Goal: Navigation & Orientation: Find specific page/section

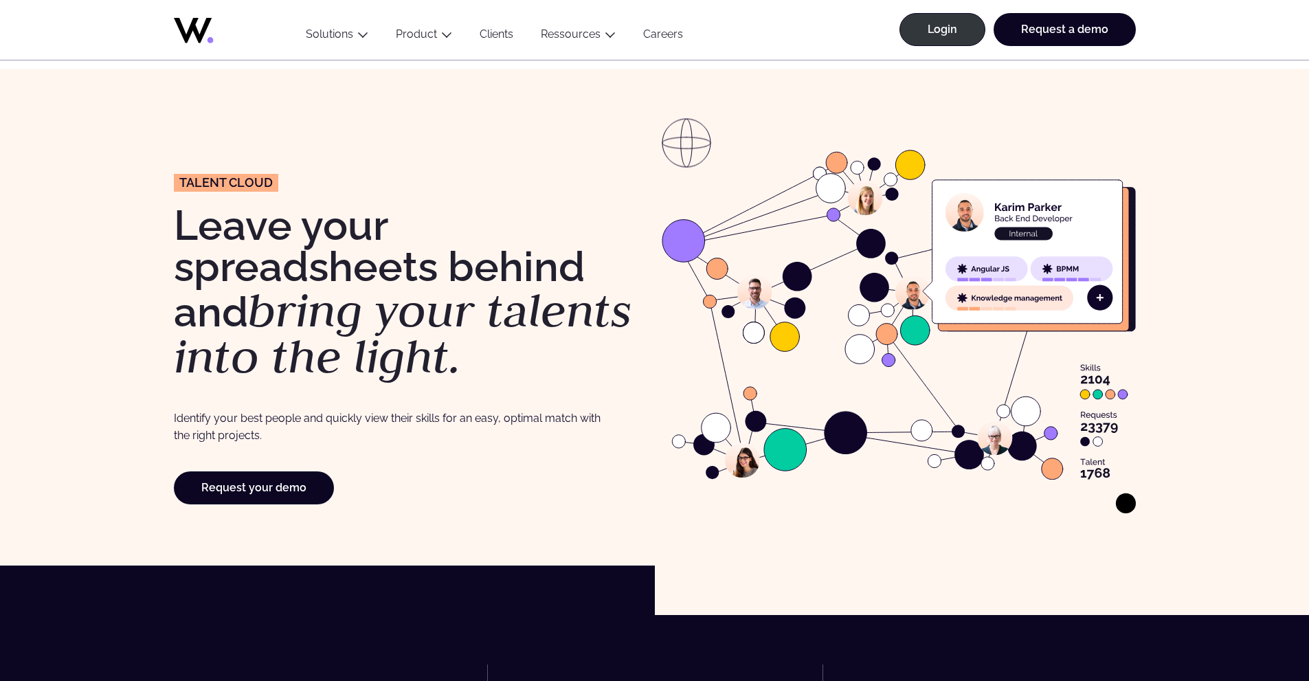
click at [506, 36] on link "Clients" at bounding box center [496, 36] width 61 height 19
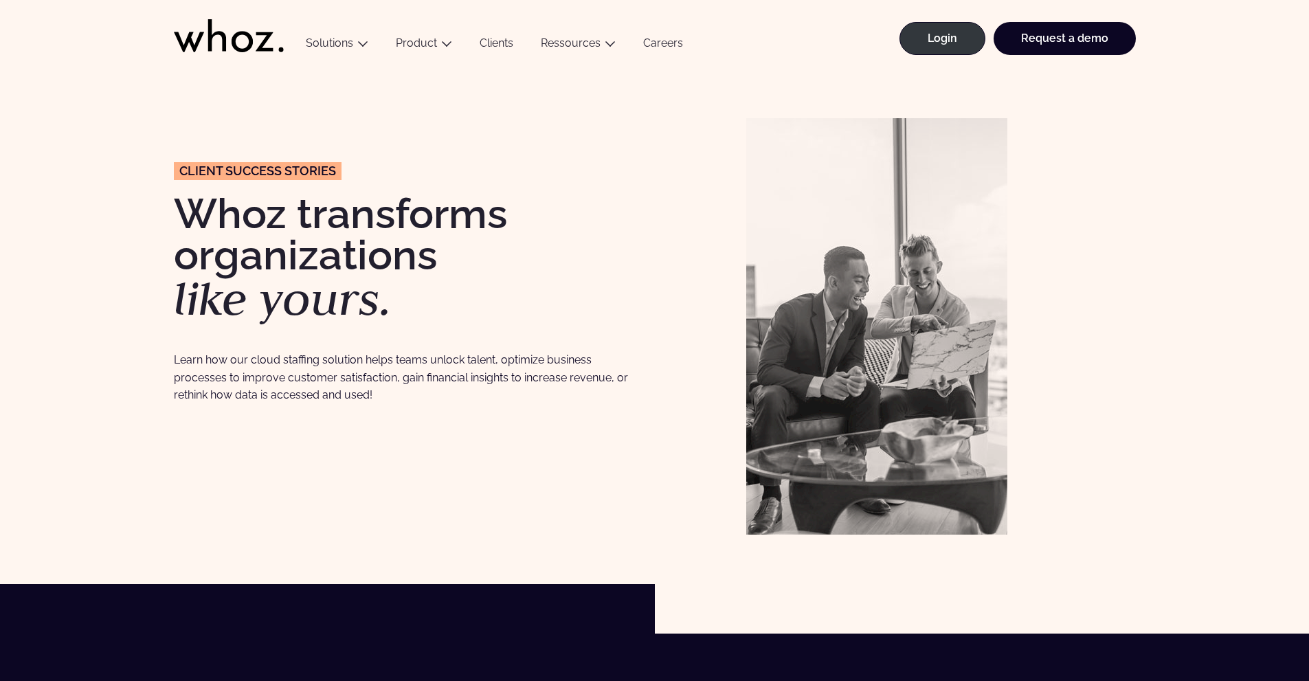
click at [248, 45] on icon at bounding box center [229, 35] width 110 height 33
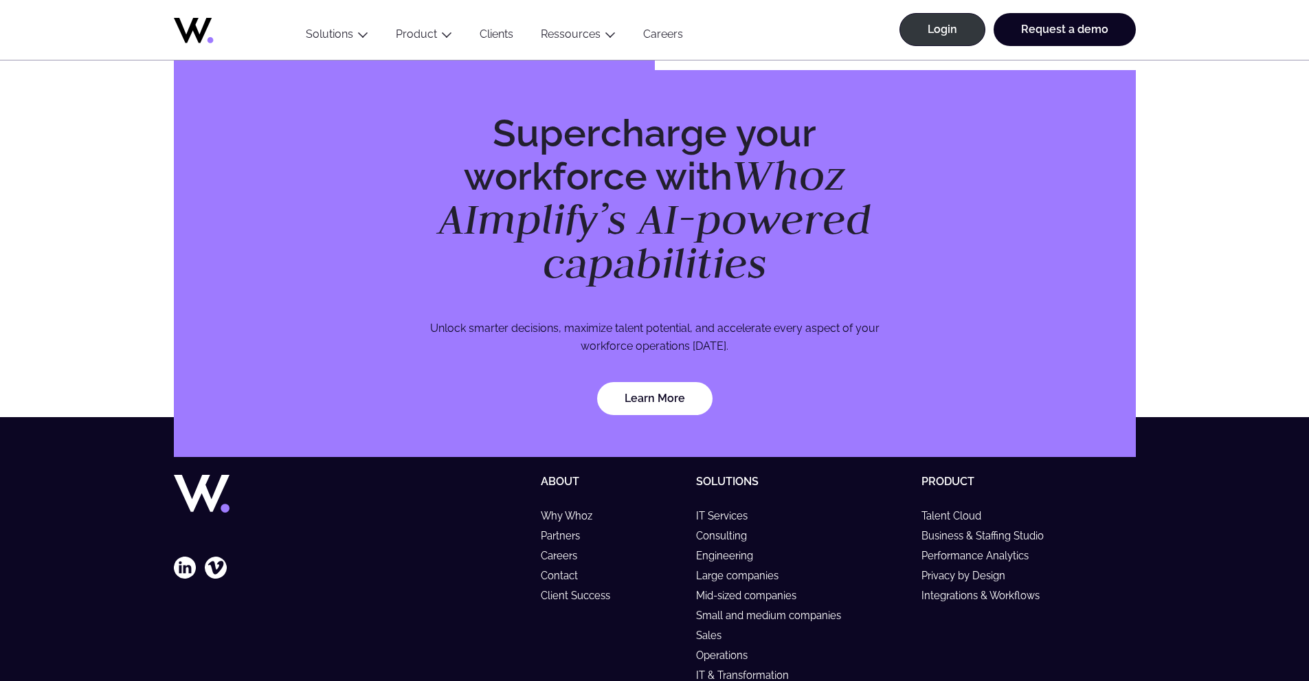
scroll to position [3953, 0]
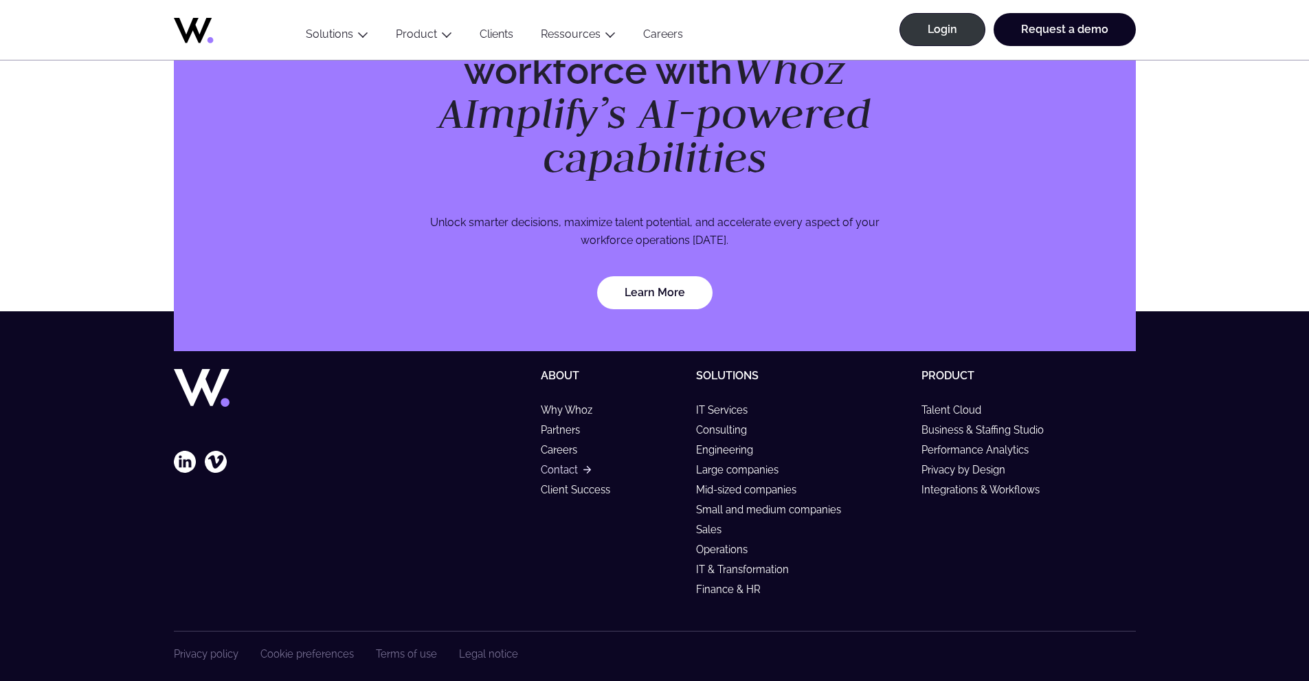
click at [550, 464] on link "Contact" at bounding box center [565, 470] width 49 height 12
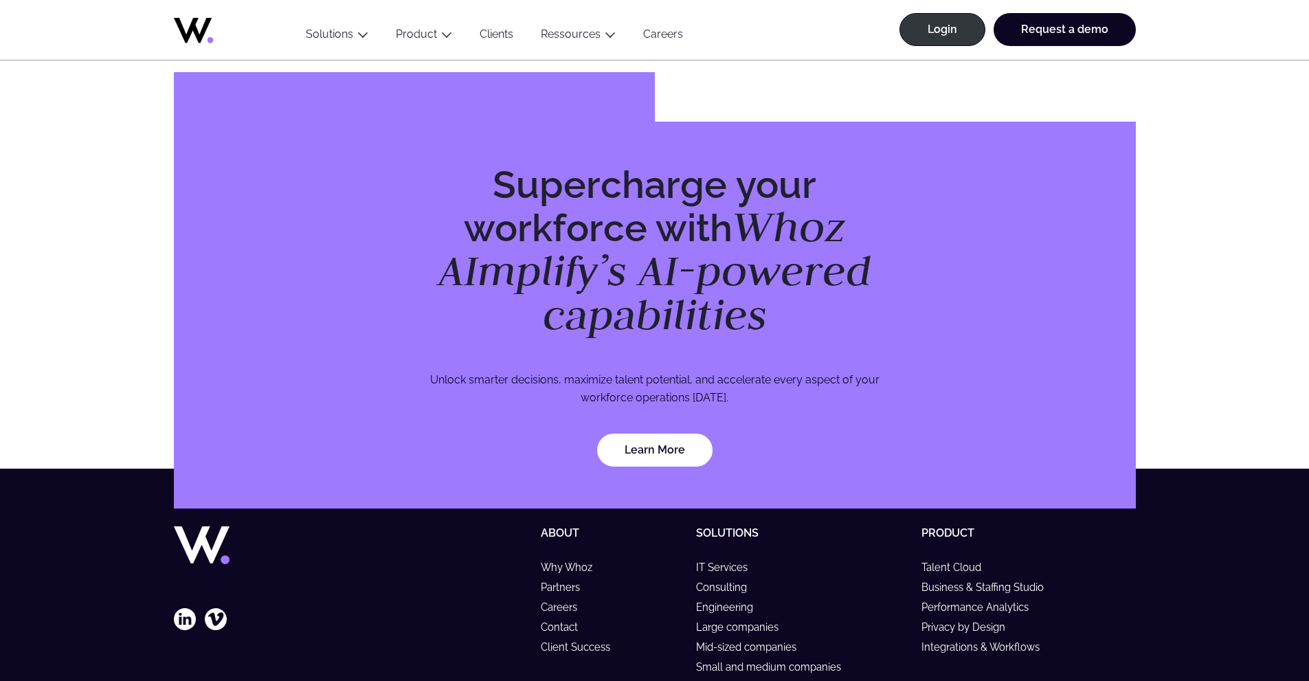
scroll to position [3953, 0]
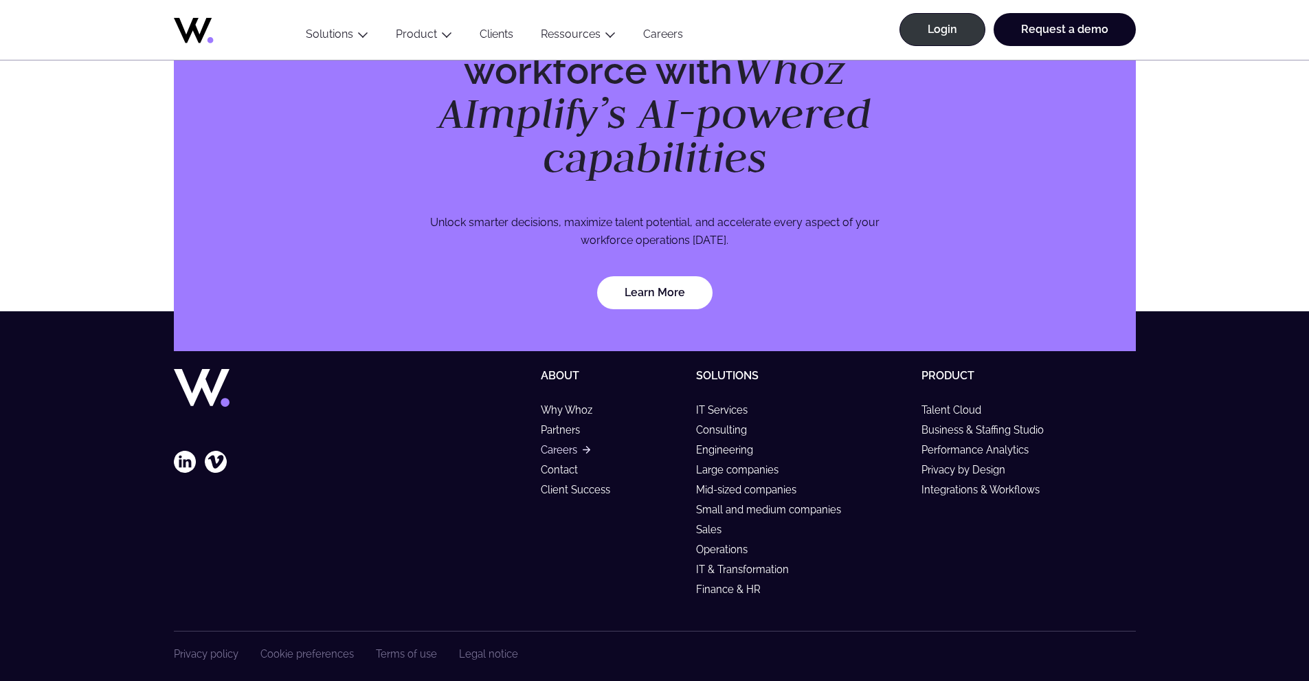
click at [565, 444] on link "Careers" at bounding box center [565, 450] width 49 height 12
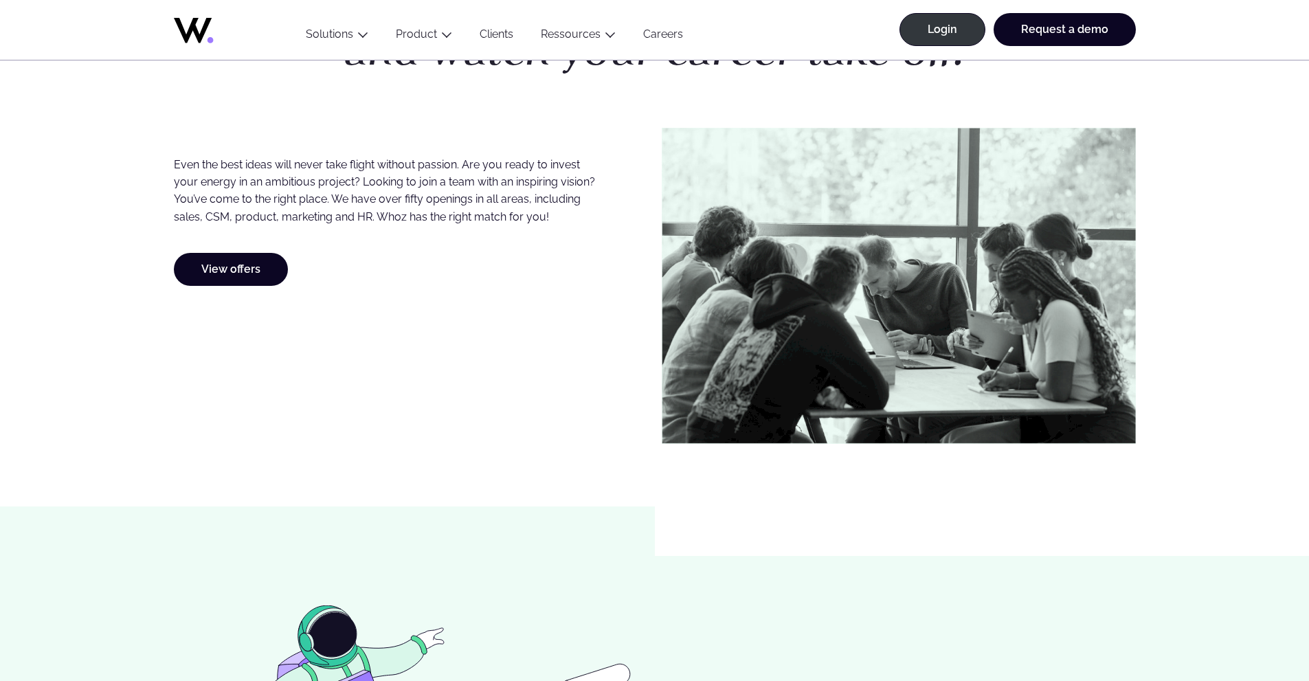
scroll to position [756, 0]
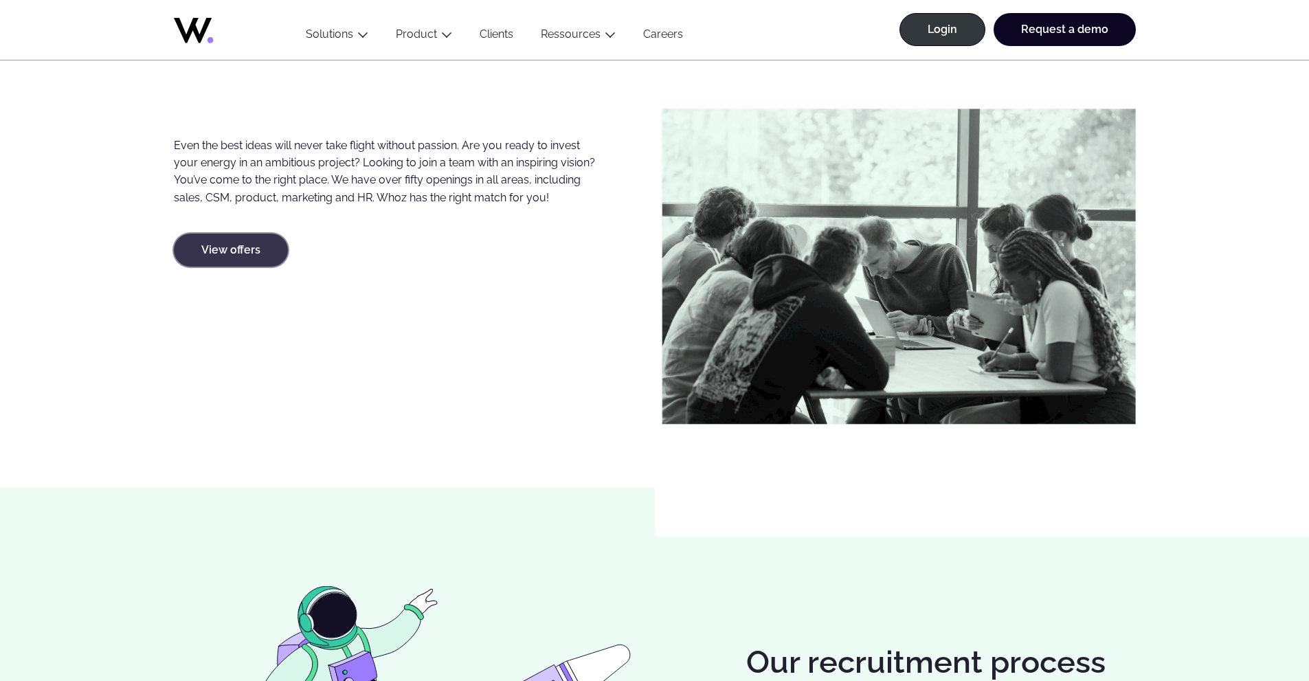
click at [251, 245] on link "View offers" at bounding box center [231, 250] width 114 height 33
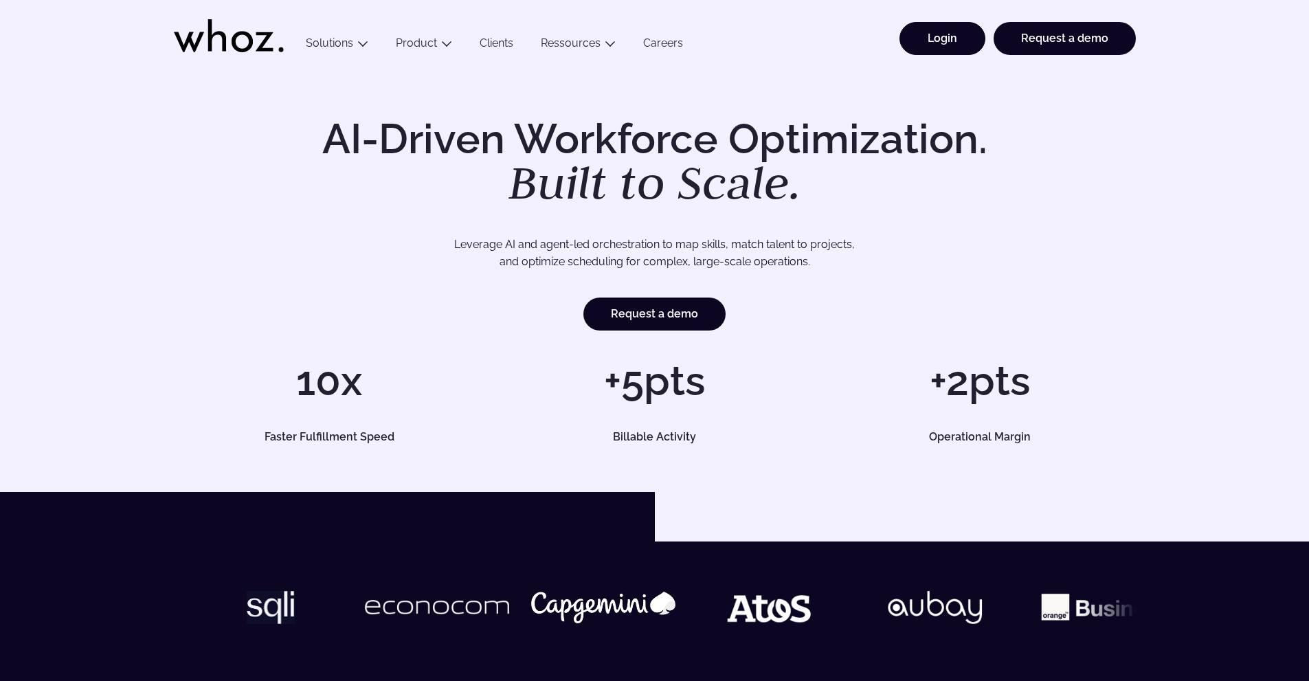
click at [936, 34] on link "Login" at bounding box center [942, 38] width 86 height 33
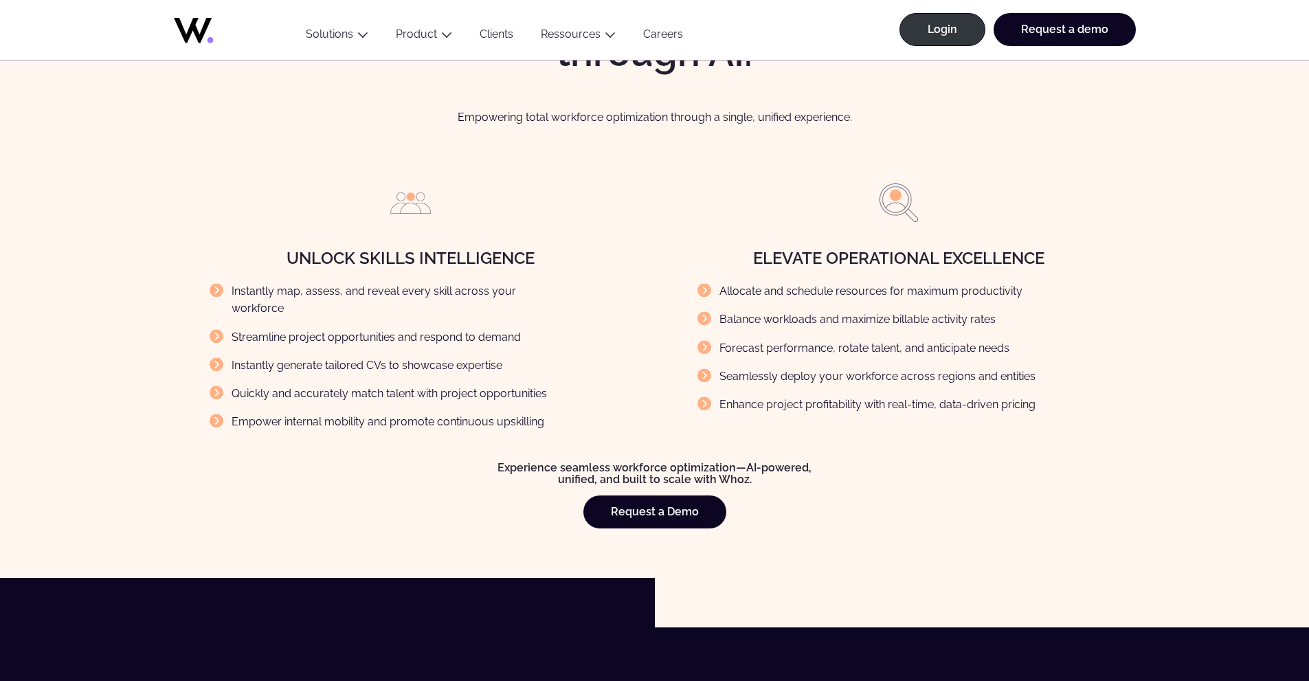
scroll to position [1512, 0]
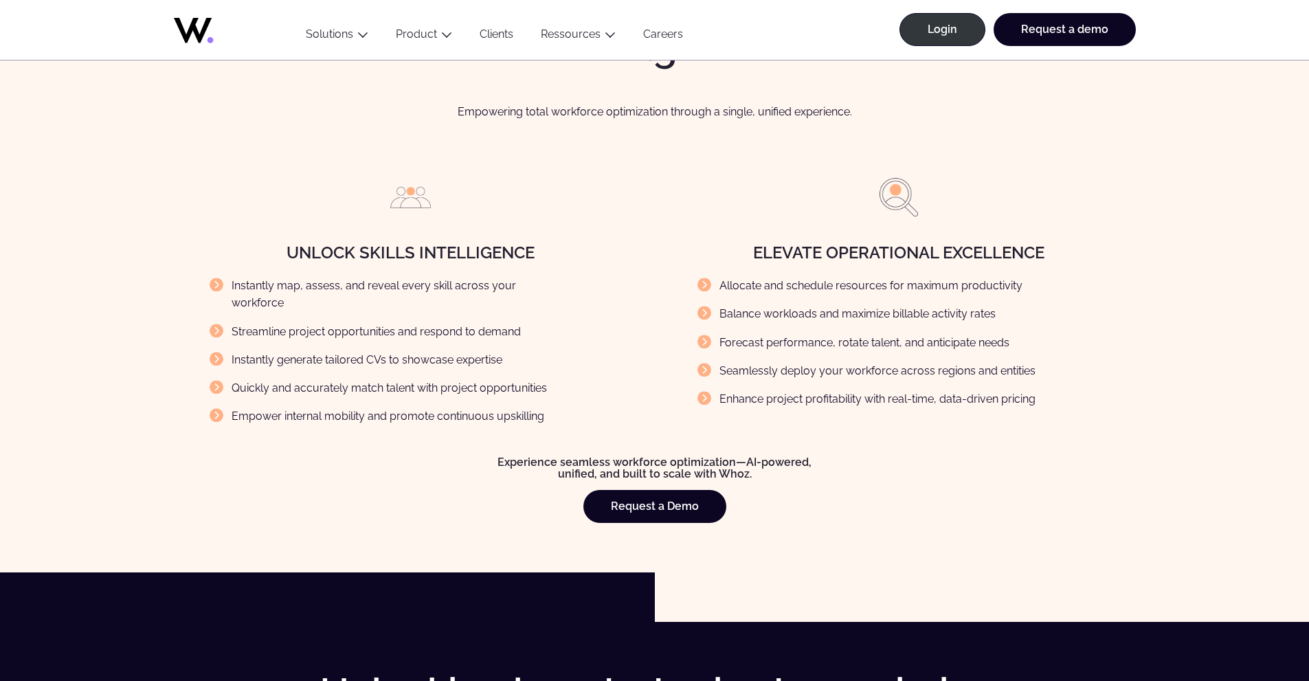
click at [218, 282] on li "Instantly map, assess, and reveal every skill across your workforce" at bounding box center [389, 294] width 359 height 35
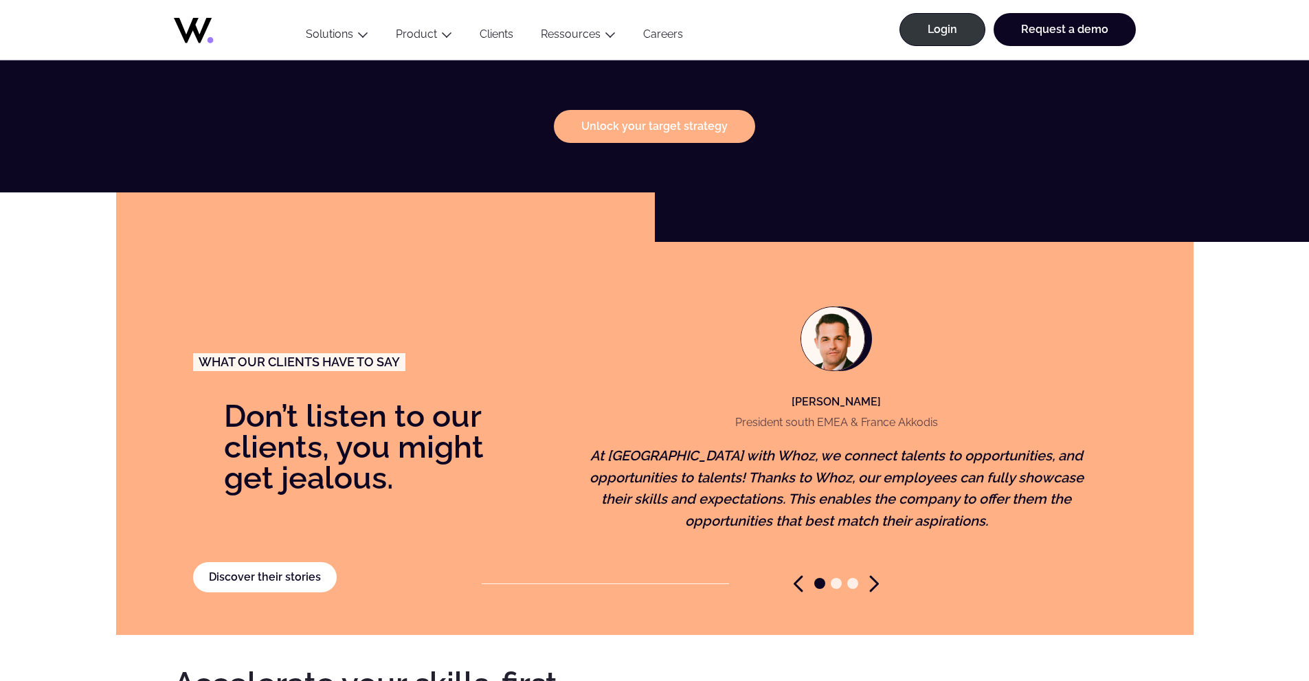
scroll to position [2748, 0]
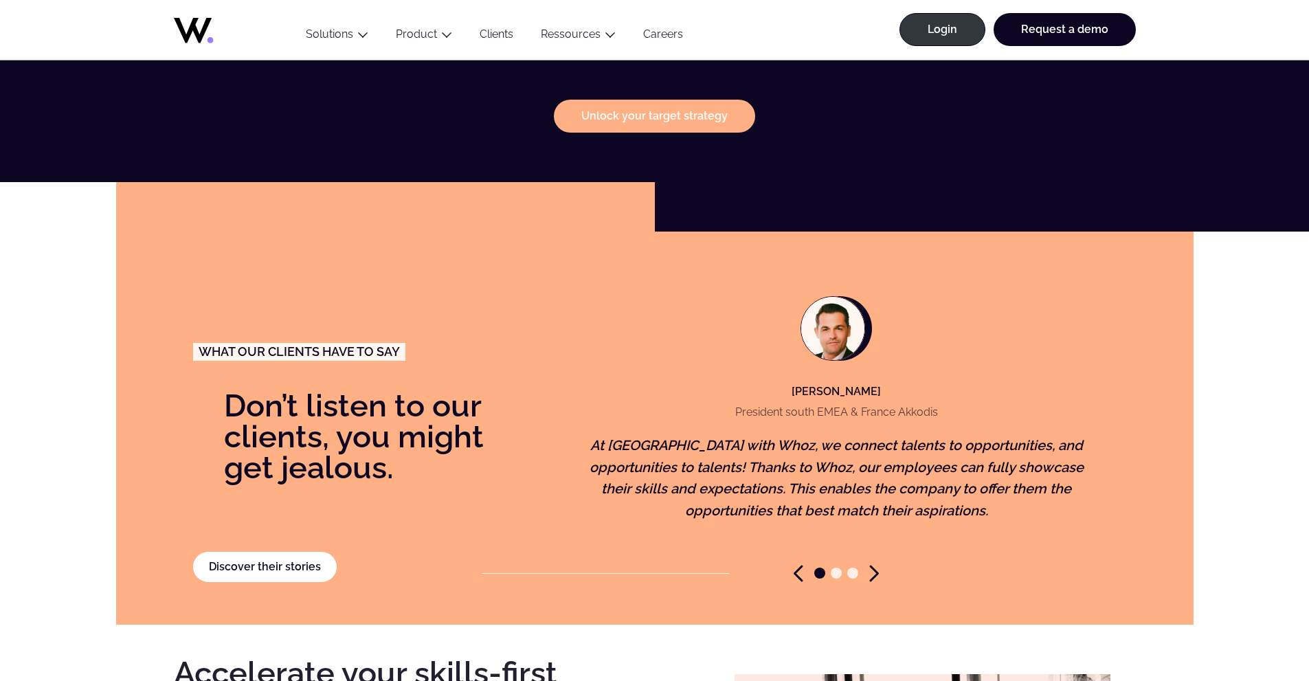
click at [835, 568] on span "Go to slide 2" at bounding box center [836, 573] width 11 height 11
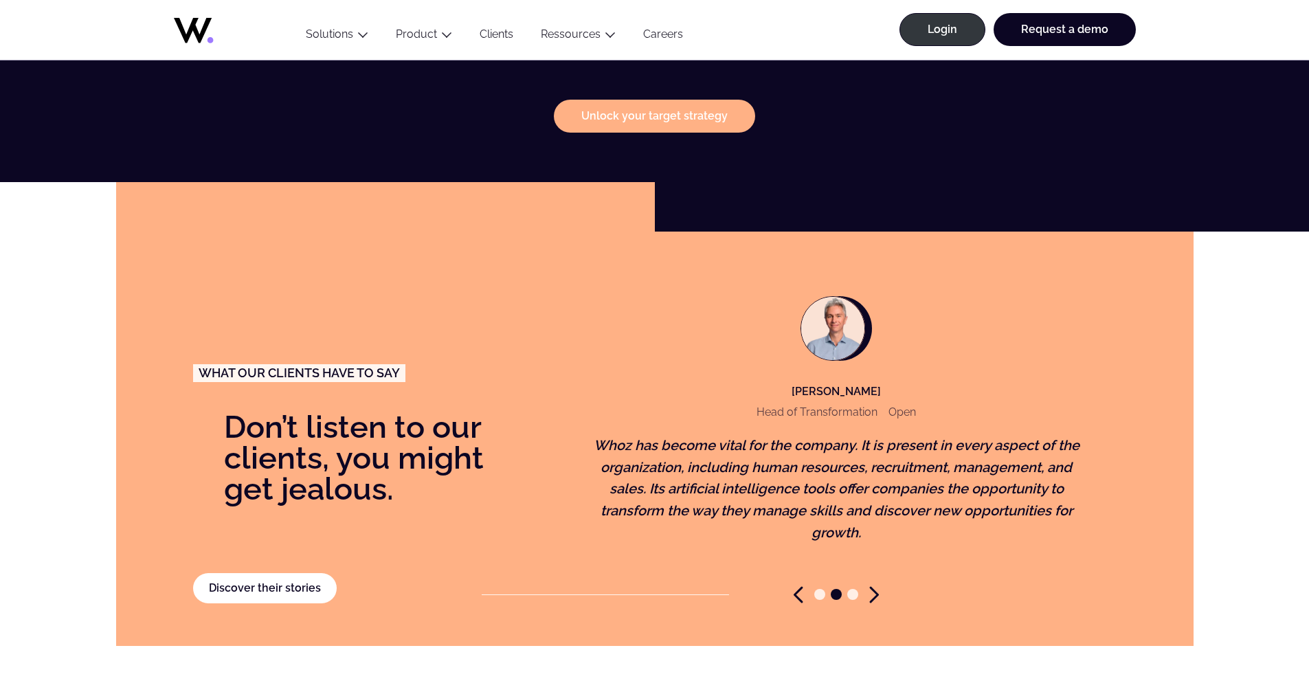
click at [853, 589] on span "Go to slide 3" at bounding box center [852, 594] width 11 height 11
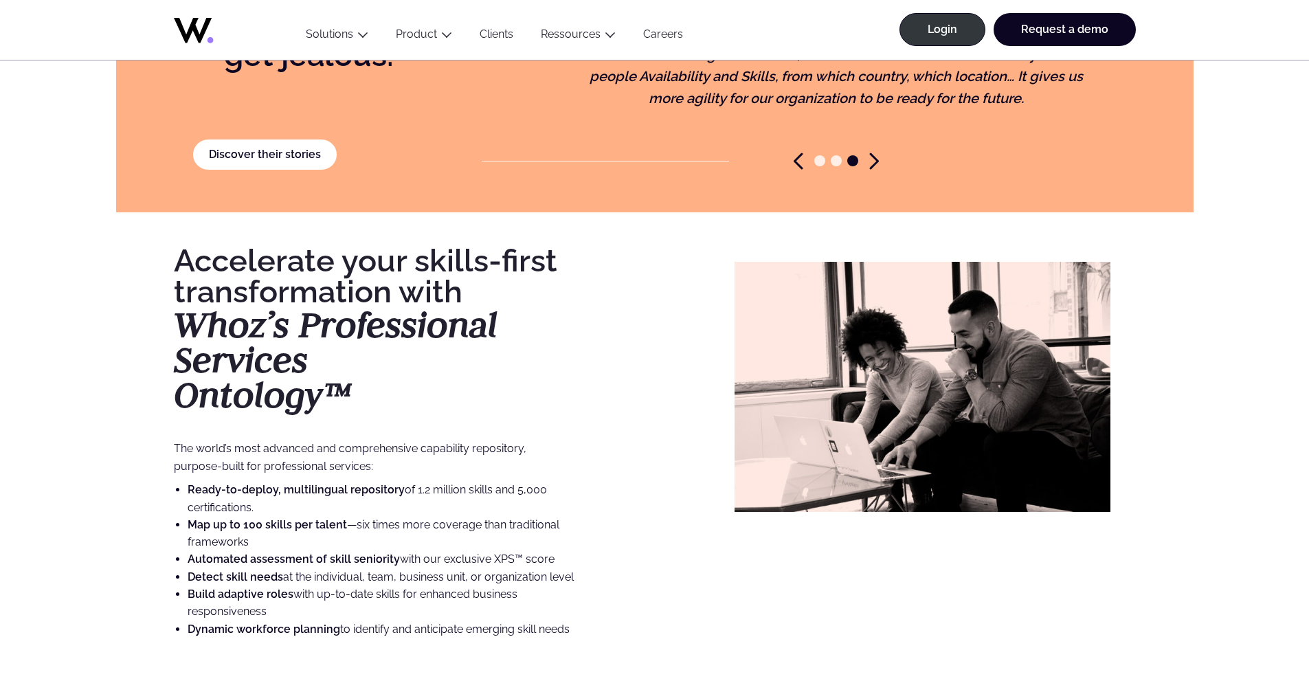
scroll to position [2679, 0]
